Goal: Task Accomplishment & Management: Use online tool/utility

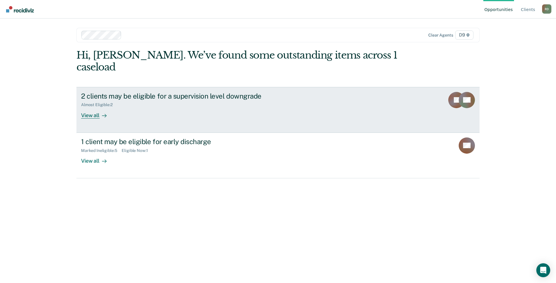
click at [91, 107] on div "View all" at bounding box center [97, 112] width 32 height 11
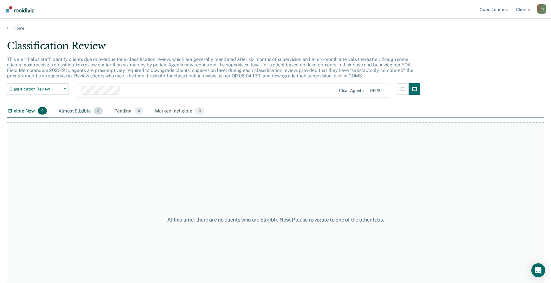
click at [78, 111] on div "Almost Eligible 2" at bounding box center [80, 110] width 47 height 13
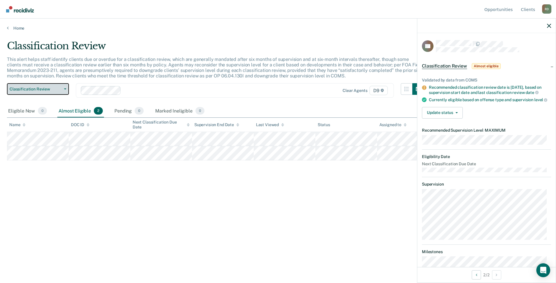
click at [65, 89] on icon "button" at bounding box center [65, 88] width 2 height 1
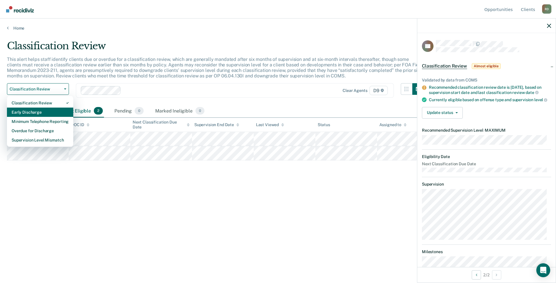
click at [43, 113] on div "Early Discharge" at bounding box center [40, 111] width 57 height 9
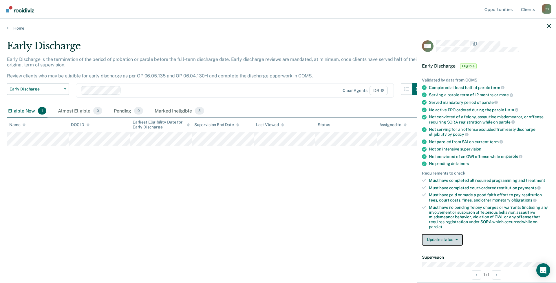
click at [445, 240] on button "Update status" at bounding box center [442, 240] width 41 height 12
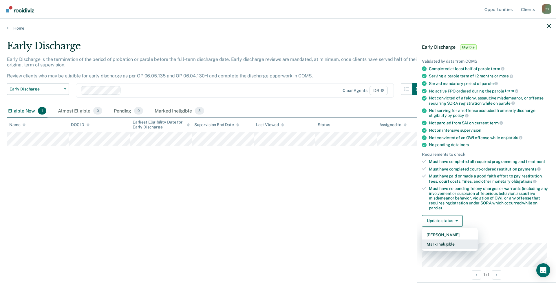
scroll to position [29, 0]
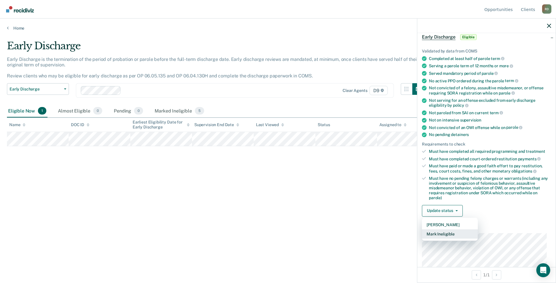
click at [442, 232] on button "Mark Ineligible" at bounding box center [450, 233] width 56 height 9
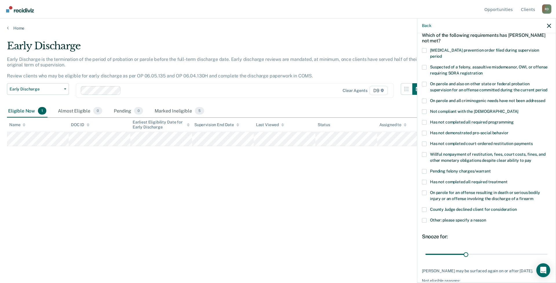
click at [426, 109] on span at bounding box center [424, 111] width 5 height 5
click at [518, 109] on input "Not compliant with the order of supervision" at bounding box center [518, 109] width 0 height 0
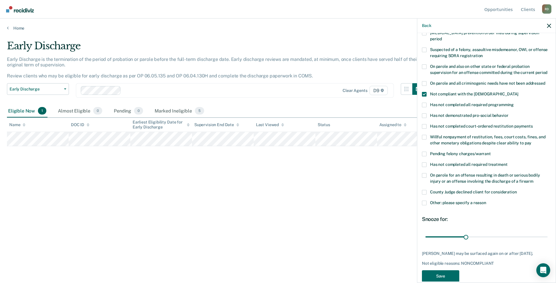
scroll to position [56, 0]
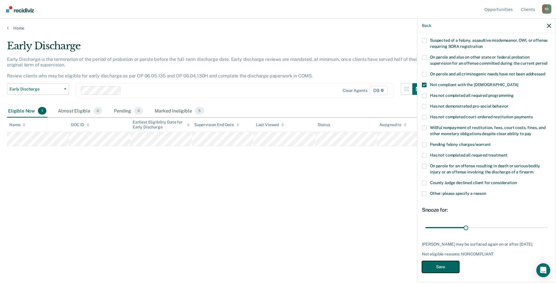
click at [446, 265] on button "Save" at bounding box center [440, 267] width 37 height 12
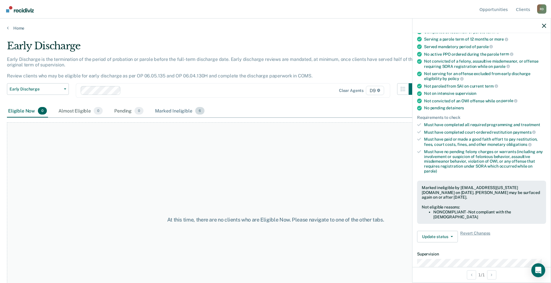
click at [166, 112] on div "Marked Ineligible 6" at bounding box center [180, 110] width 52 height 13
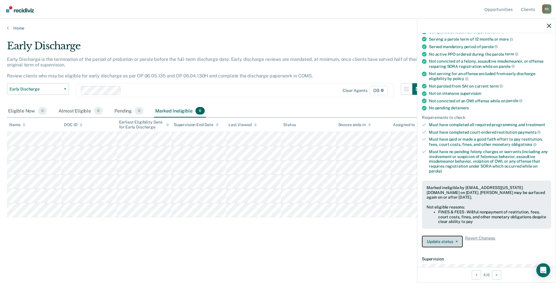
click at [446, 241] on button "Update status" at bounding box center [442, 241] width 41 height 12
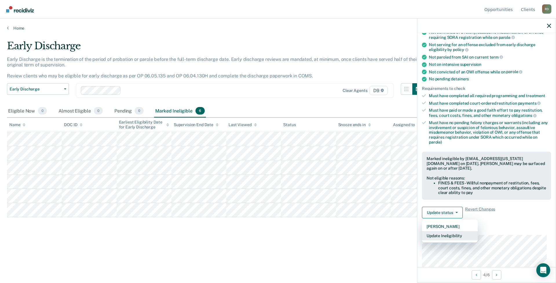
click at [454, 234] on button "Update Ineligibility" at bounding box center [450, 235] width 56 height 9
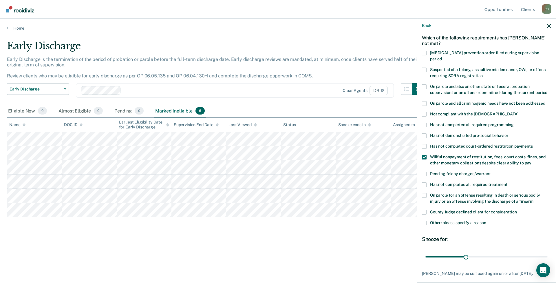
scroll to position [56, 0]
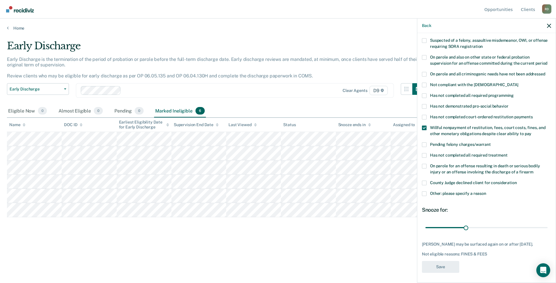
click at [424, 125] on span at bounding box center [424, 127] width 5 height 5
click at [531, 131] on input "Willful nonpayment of restitution, fees, court costs, fines, and other monetary…" at bounding box center [531, 131] width 0 height 0
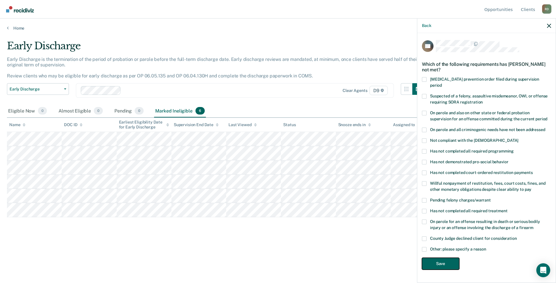
click at [444, 257] on button "Save" at bounding box center [440, 263] width 37 height 12
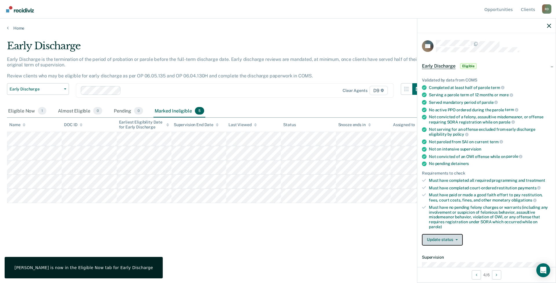
click at [445, 240] on button "Update status" at bounding box center [442, 240] width 41 height 12
click at [440, 252] on button "Mark Pending" at bounding box center [450, 253] width 56 height 9
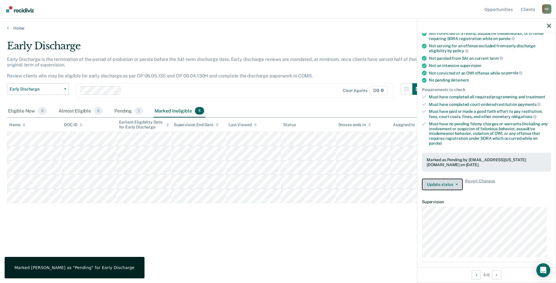
scroll to position [87, 0]
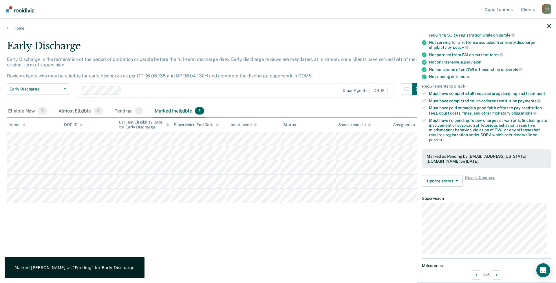
click at [341, 236] on div "Early Discharge Early Discharge is the termination of the period of probation o…" at bounding box center [278, 139] width 542 height 199
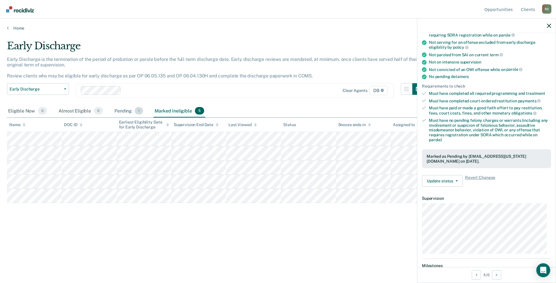
click at [119, 108] on div "Pending 1" at bounding box center [128, 110] width 31 height 13
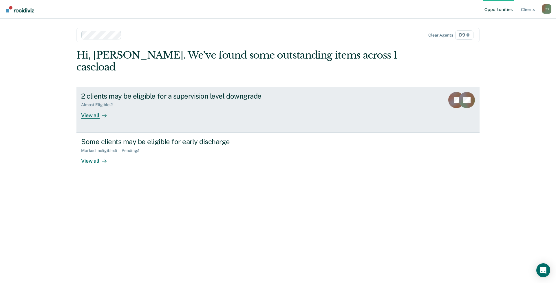
click at [87, 107] on div "View all" at bounding box center [97, 112] width 32 height 11
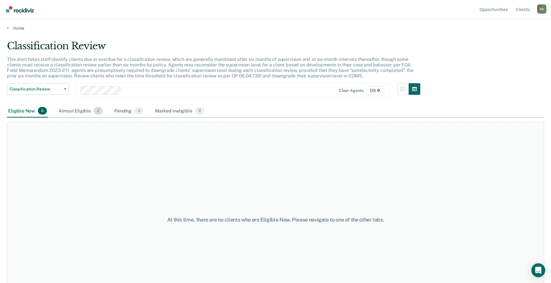
click at [75, 111] on div "Almost Eligible 2" at bounding box center [80, 110] width 47 height 13
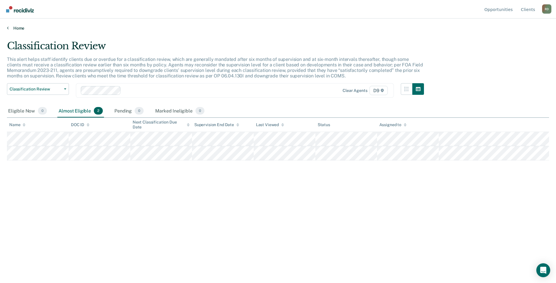
click at [13, 29] on link "Home" at bounding box center [278, 27] width 542 height 5
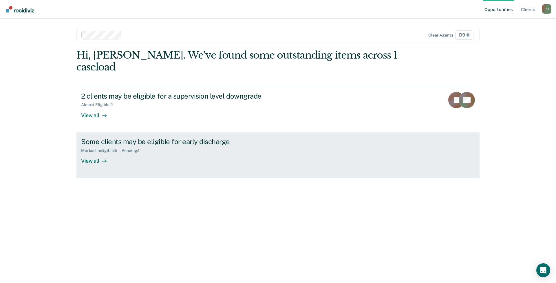
click at [93, 153] on div "View all" at bounding box center [97, 158] width 32 height 11
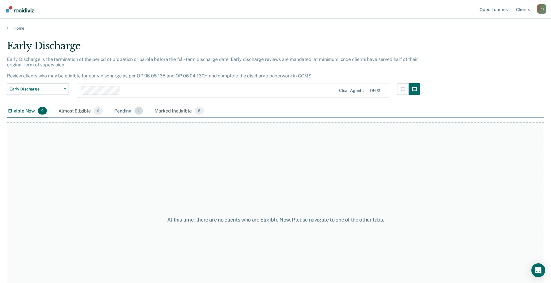
click at [123, 111] on div "Pending 1" at bounding box center [128, 110] width 31 height 13
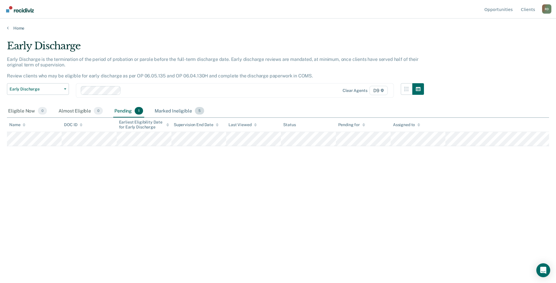
click at [175, 111] on div "Marked Ineligible 5" at bounding box center [179, 110] width 52 height 13
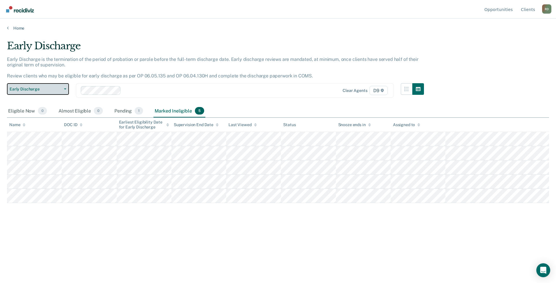
click at [68, 89] on button "Early Discharge" at bounding box center [38, 89] width 62 height 12
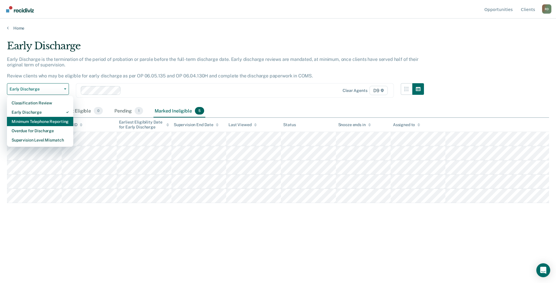
click at [56, 118] on div "Minimum Telephone Reporting" at bounding box center [40, 121] width 57 height 9
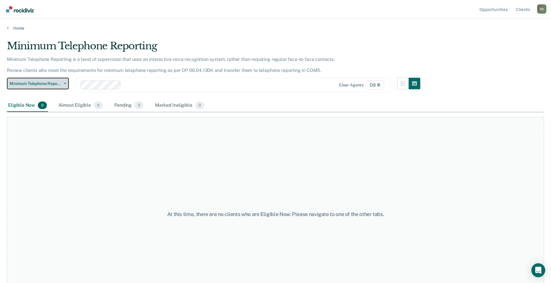
click at [65, 84] on icon "button" at bounding box center [65, 83] width 2 height 1
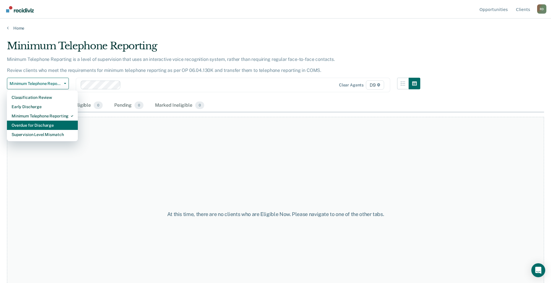
click at [49, 124] on div "Overdue for Discharge" at bounding box center [43, 124] width 62 height 9
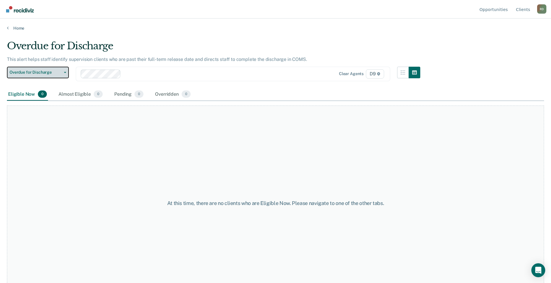
click at [65, 72] on icon "button" at bounding box center [65, 72] width 2 height 1
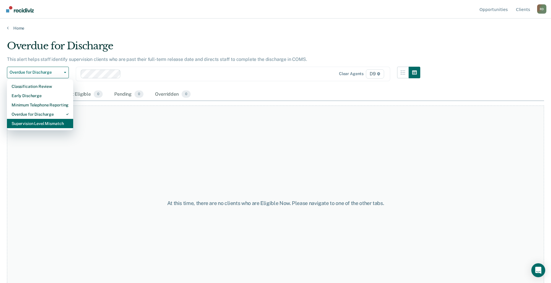
click at [47, 122] on div "Supervision Level Mismatch" at bounding box center [40, 123] width 57 height 9
